Goal: Task Accomplishment & Management: Manage account settings

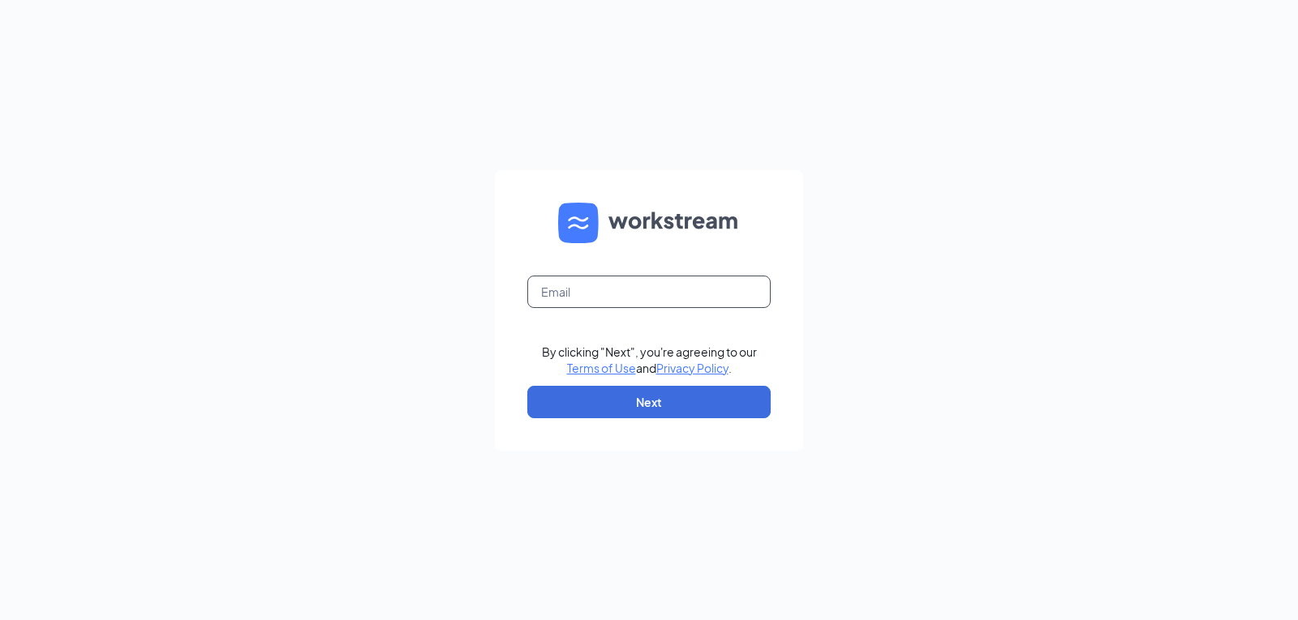
click at [655, 293] on input "text" at bounding box center [648, 292] width 243 height 32
click at [636, 290] on input "text" at bounding box center [648, 292] width 243 height 32
type input "[EMAIL_ADDRESS][DOMAIN_NAME]"
click at [676, 406] on button "Next" at bounding box center [648, 402] width 243 height 32
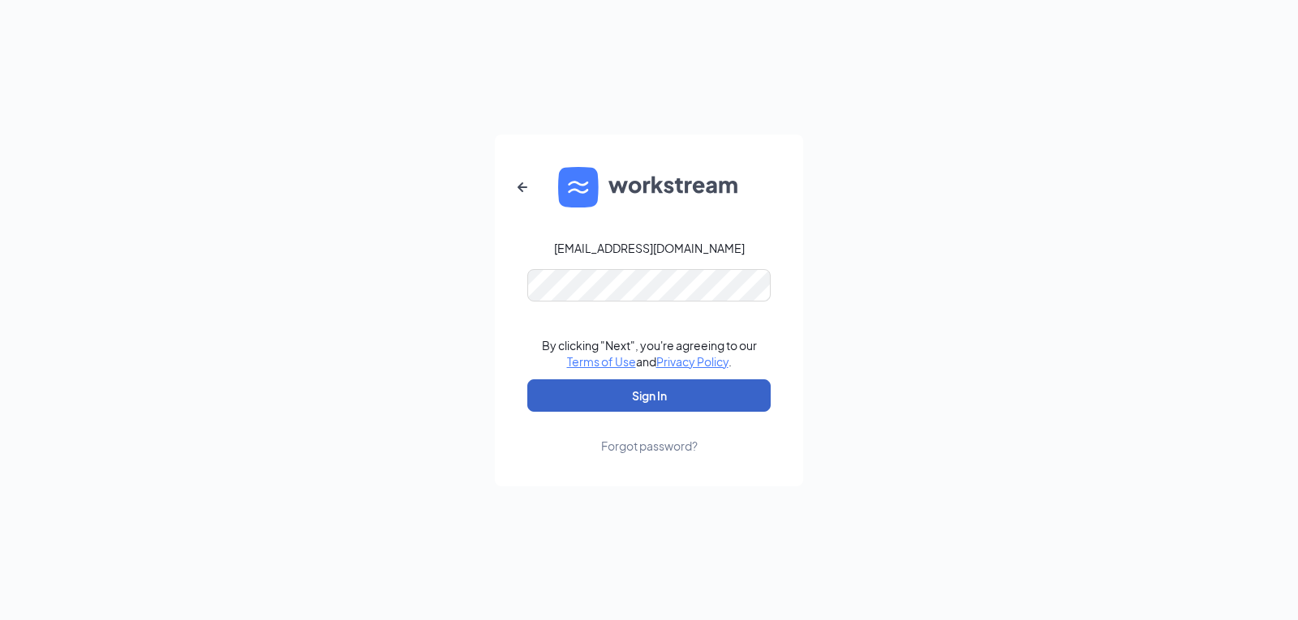
click at [649, 397] on button "Sign In" at bounding box center [648, 396] width 243 height 32
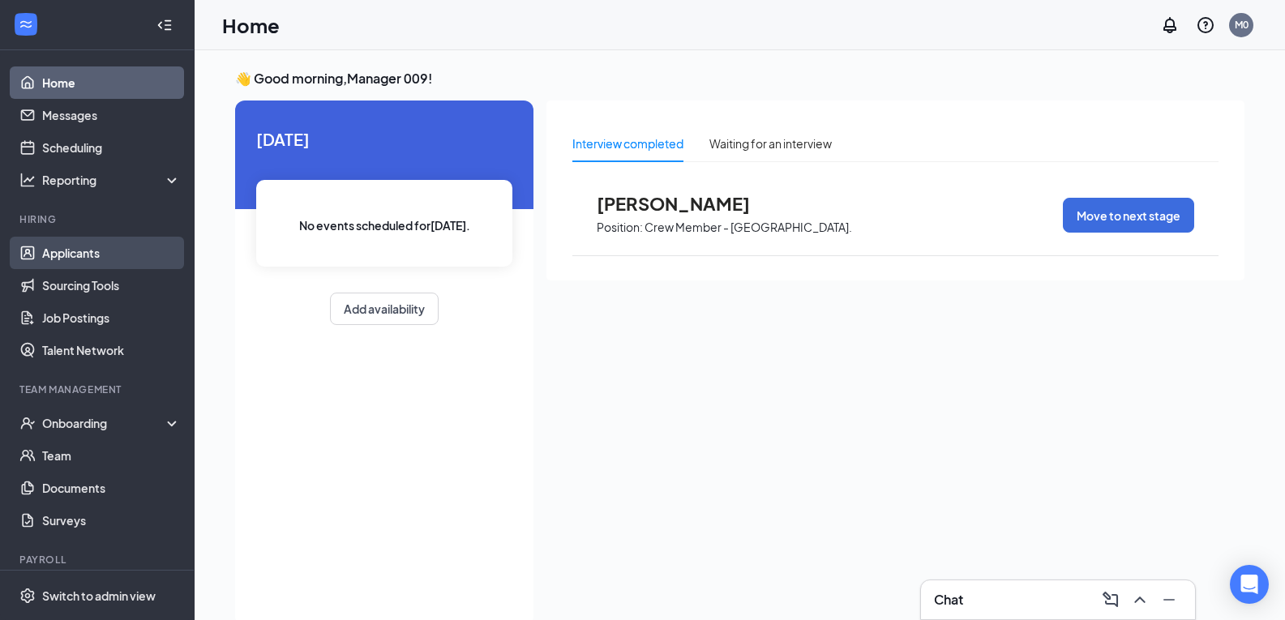
click at [104, 253] on link "Applicants" at bounding box center [111, 253] width 139 height 32
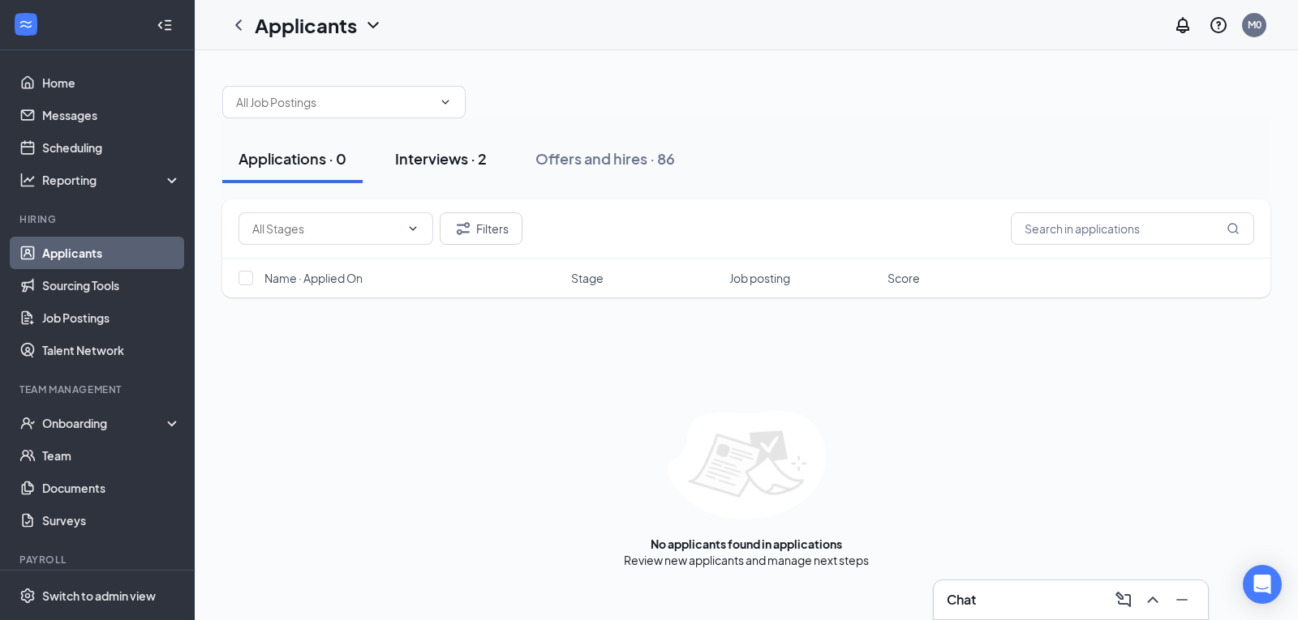
click at [435, 159] on div "Interviews · 2" at bounding box center [441, 158] width 92 height 20
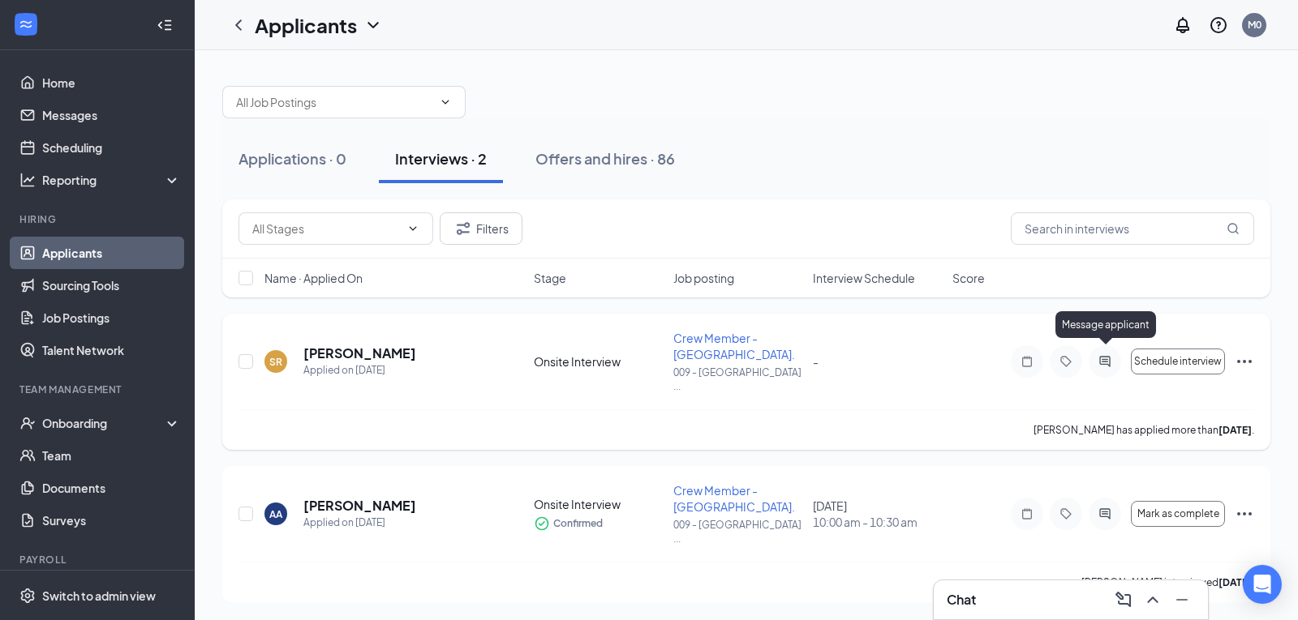
click at [1104, 356] on icon "ActiveChat" at bounding box center [1104, 361] width 11 height 11
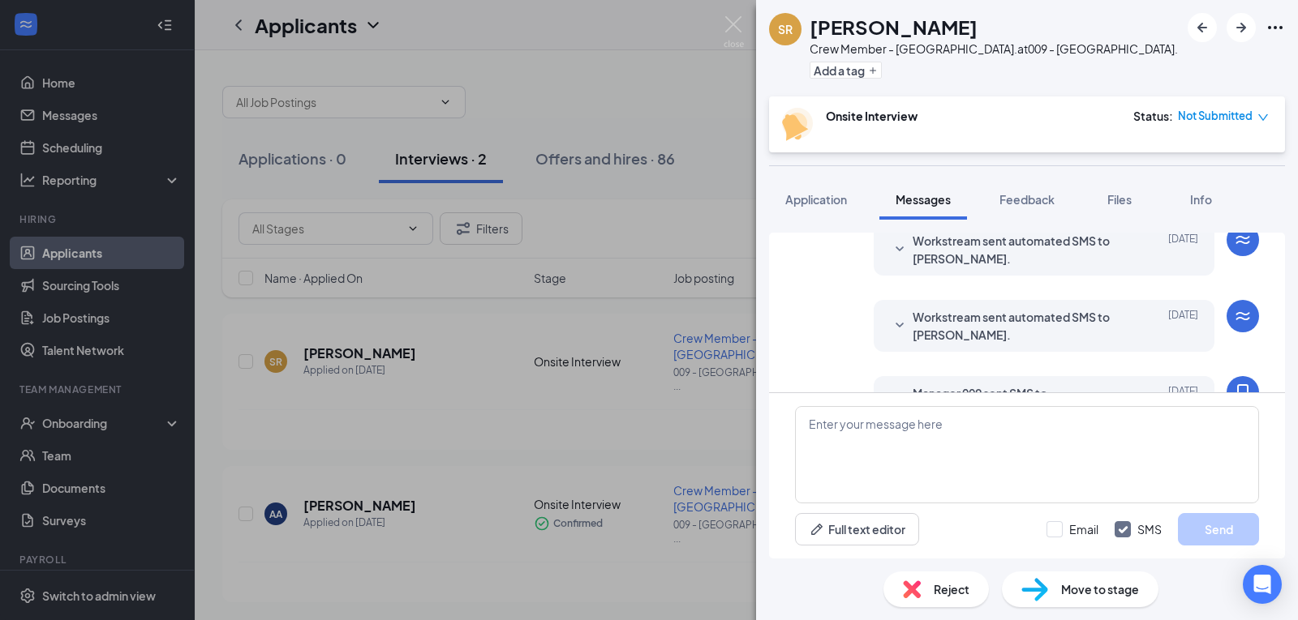
scroll to position [314, 0]
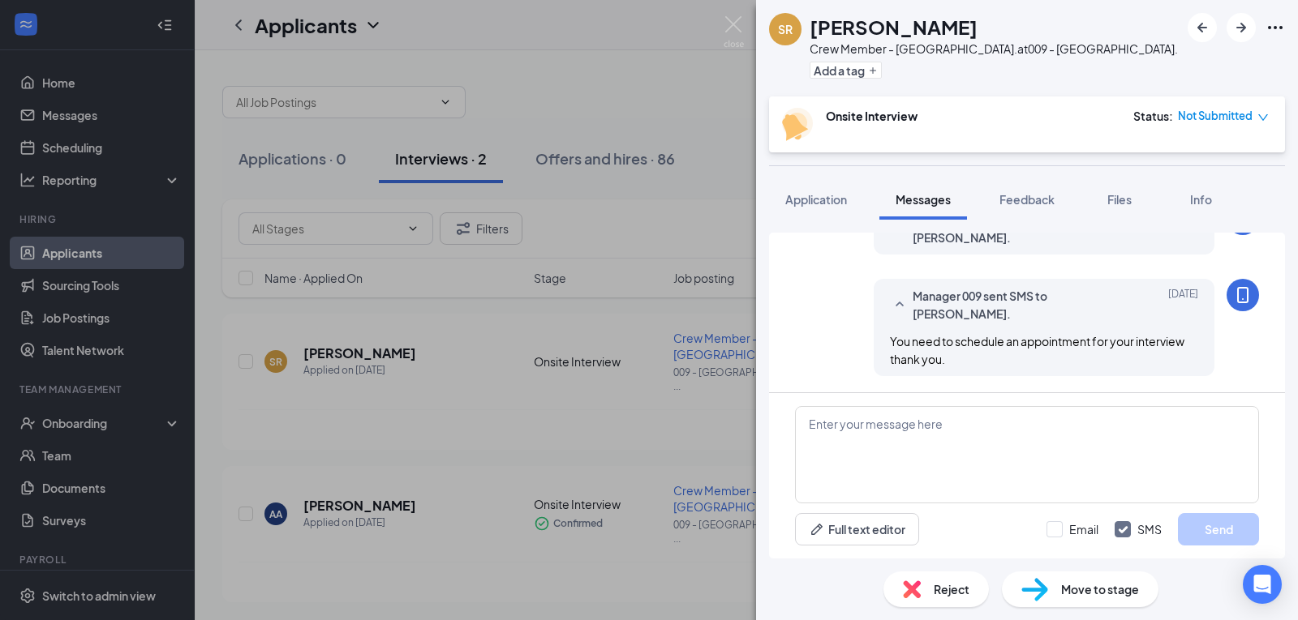
click at [604, 586] on div "SR Samya Rainey Crew Member - Chapel Hill Blvd. at 009 - Chapel Hill Blvd. Add …" at bounding box center [649, 310] width 1298 height 620
click at [669, 80] on div "SR Samya Rainey Crew Member - Chapel Hill Blvd. at 009 - Chapel Hill Blvd. Add …" at bounding box center [649, 310] width 1298 height 620
